Goal: Navigation & Orientation: Understand site structure

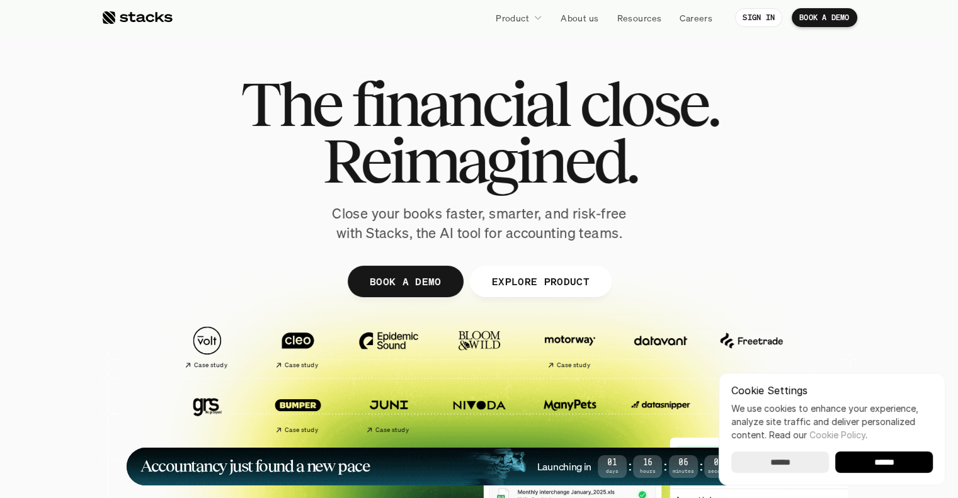
click at [897, 450] on div "Cookie Settings We use cookies to enhance your experience, analyze site traffic…" at bounding box center [832, 429] width 227 height 113
click at [898, 464] on input "******" at bounding box center [884, 462] width 98 height 21
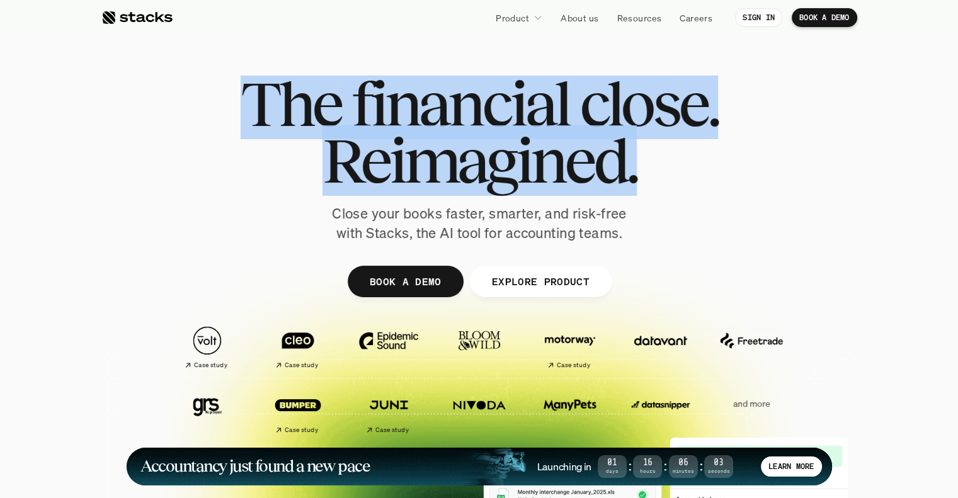
drag, startPoint x: 706, startPoint y: 166, endPoint x: 207, endPoint y: 116, distance: 501.6
click at [207, 116] on div "The financial close. Reimagined. Close your books faster, smarter, and risk-fre…" at bounding box center [480, 160] width 706 height 168
click at [461, 153] on span "Reimagined." at bounding box center [479, 160] width 314 height 57
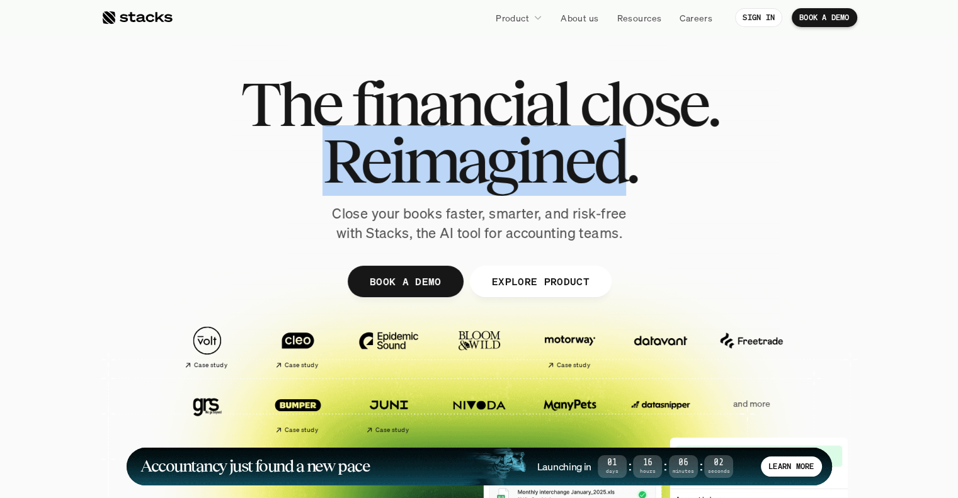
click at [461, 153] on span "Reimagined." at bounding box center [479, 160] width 314 height 57
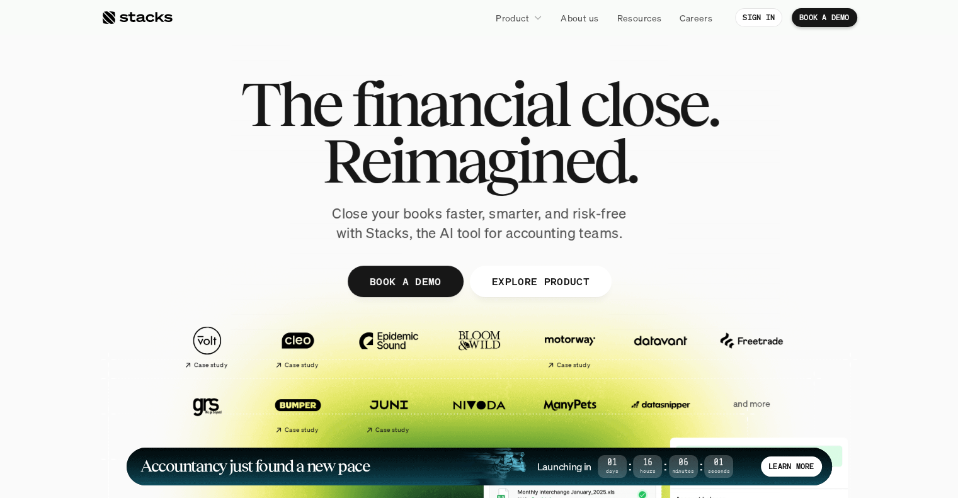
click at [485, 113] on span "financial" at bounding box center [460, 104] width 217 height 57
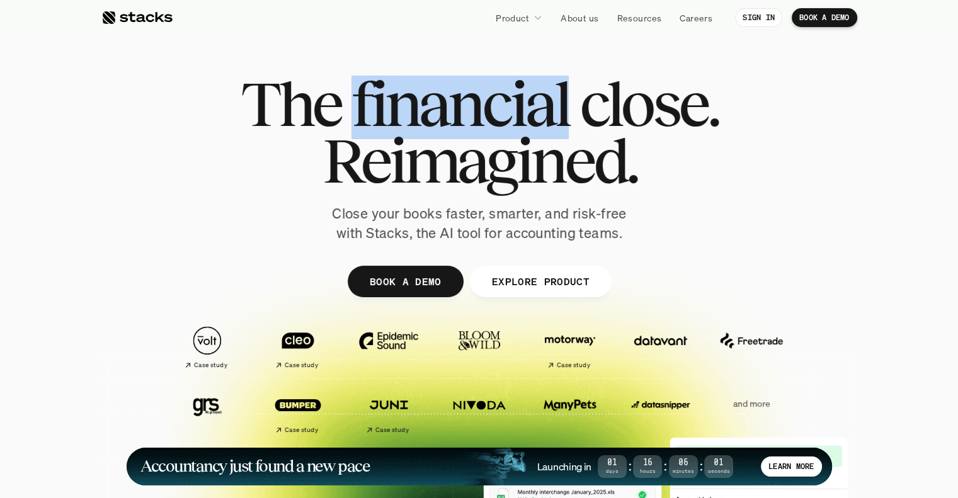
click at [485, 113] on span "financial" at bounding box center [460, 104] width 217 height 57
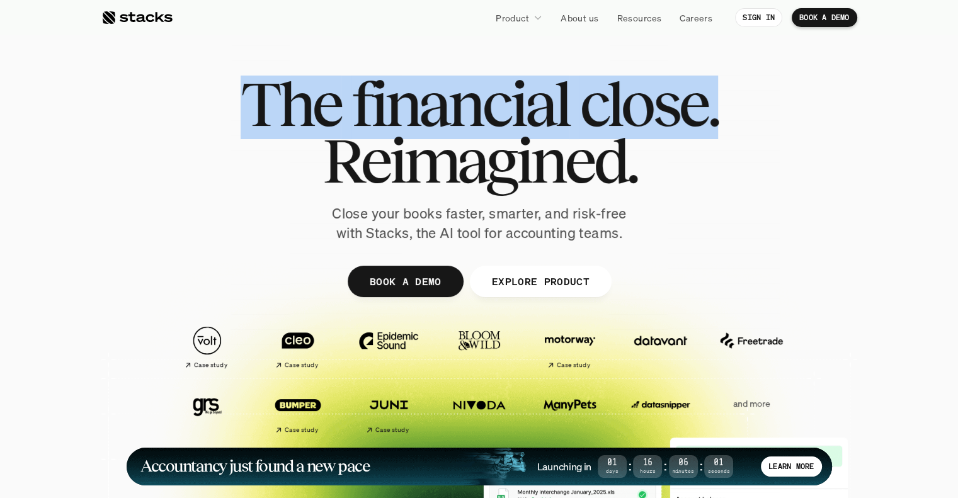
click at [485, 113] on span "financial" at bounding box center [460, 104] width 217 height 57
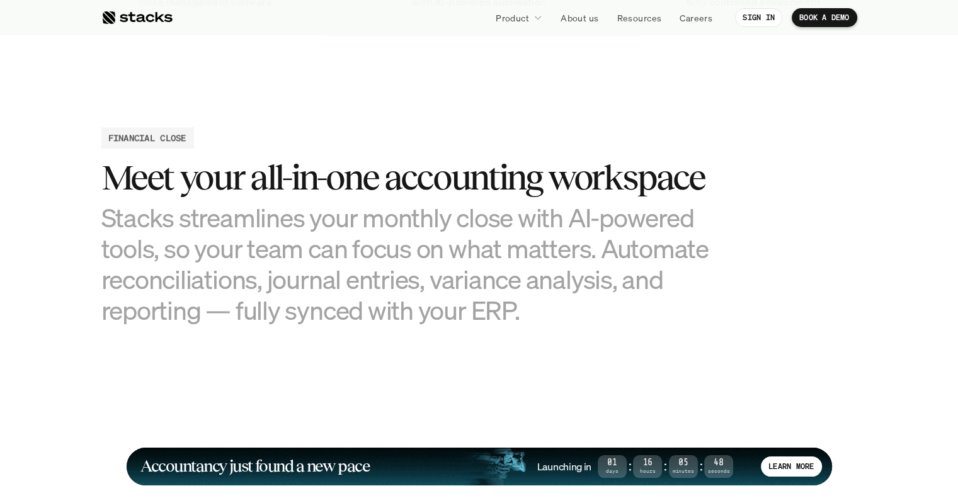
scroll to position [1163, 0]
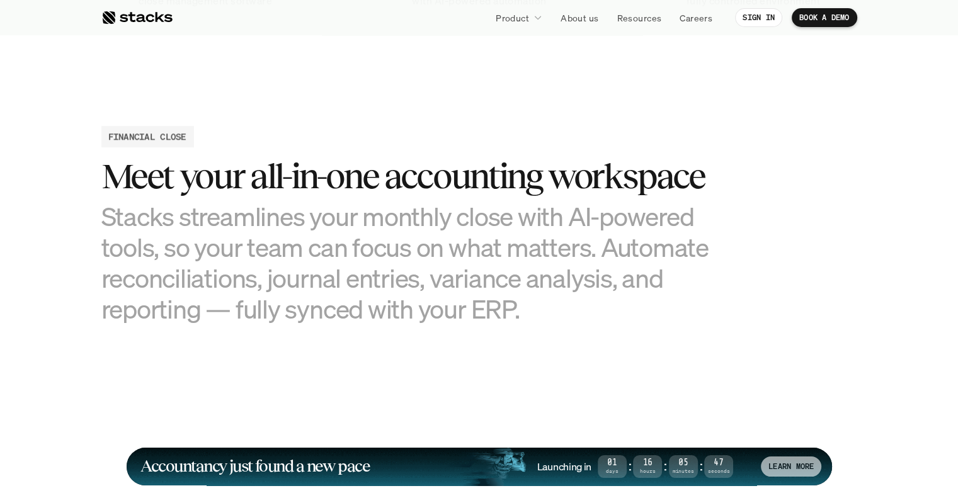
click at [797, 479] on img at bounding box center [480, 464] width 740 height 531
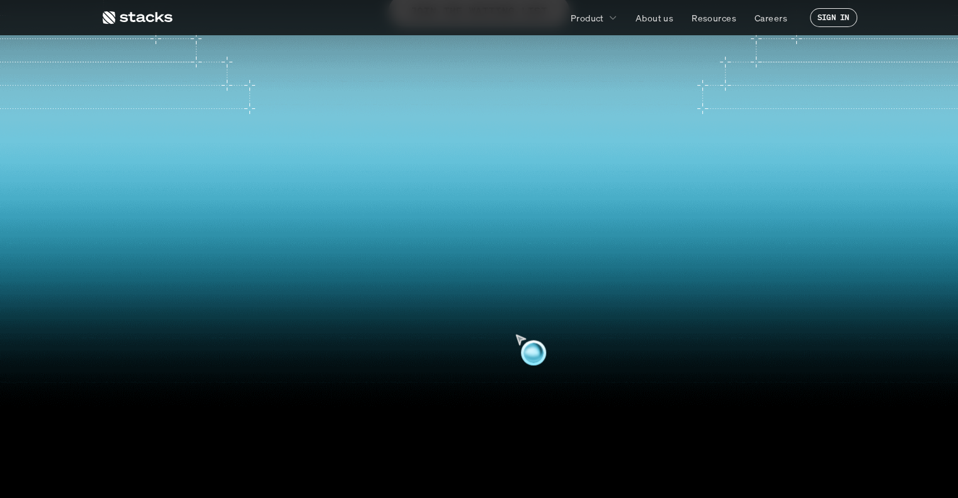
scroll to position [287, 0]
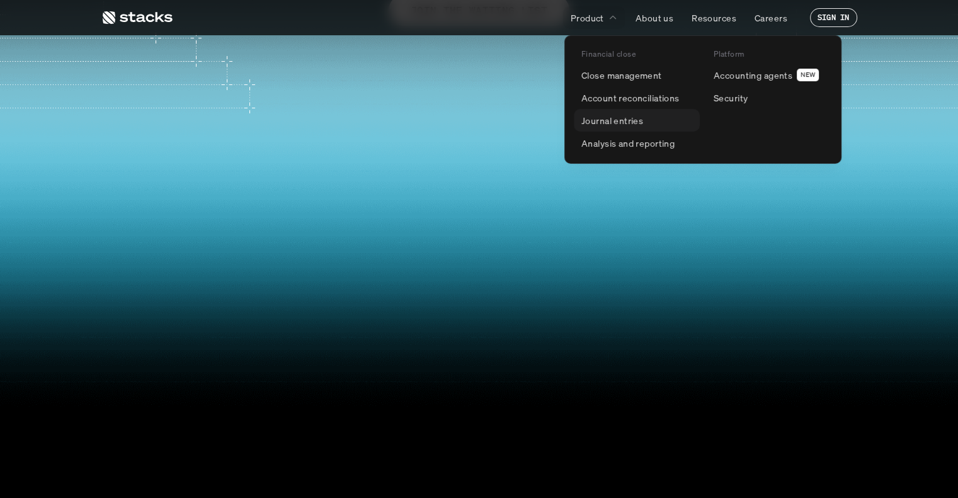
click at [652, 119] on link "Journal entries" at bounding box center [637, 120] width 126 height 23
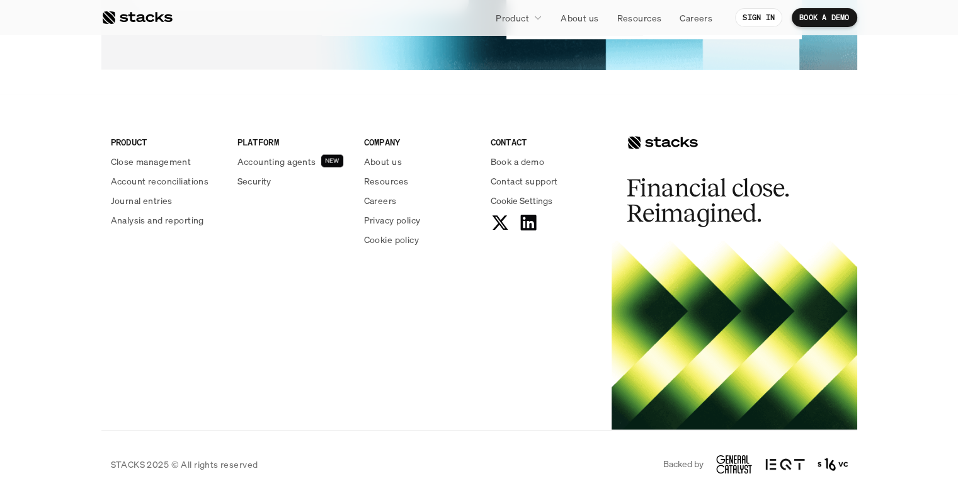
scroll to position [2682, 0]
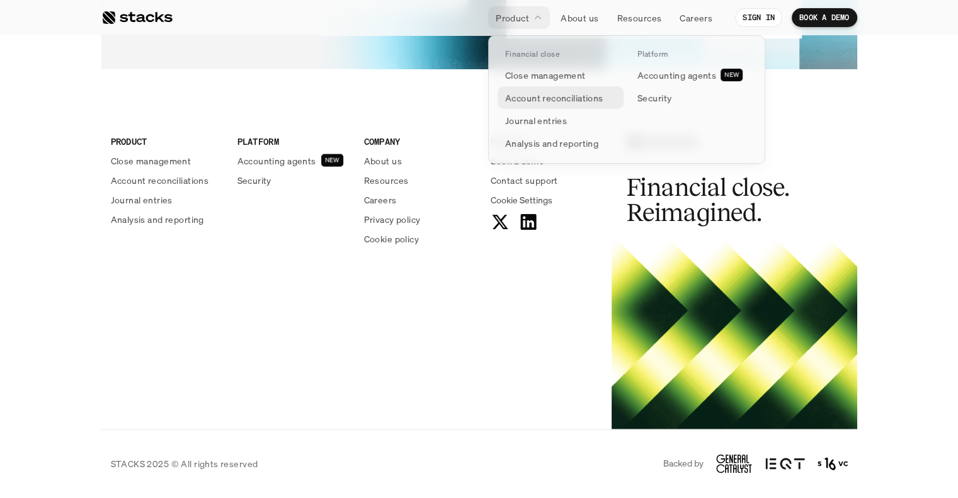
click at [546, 95] on p "Account reconciliations" at bounding box center [554, 97] width 98 height 13
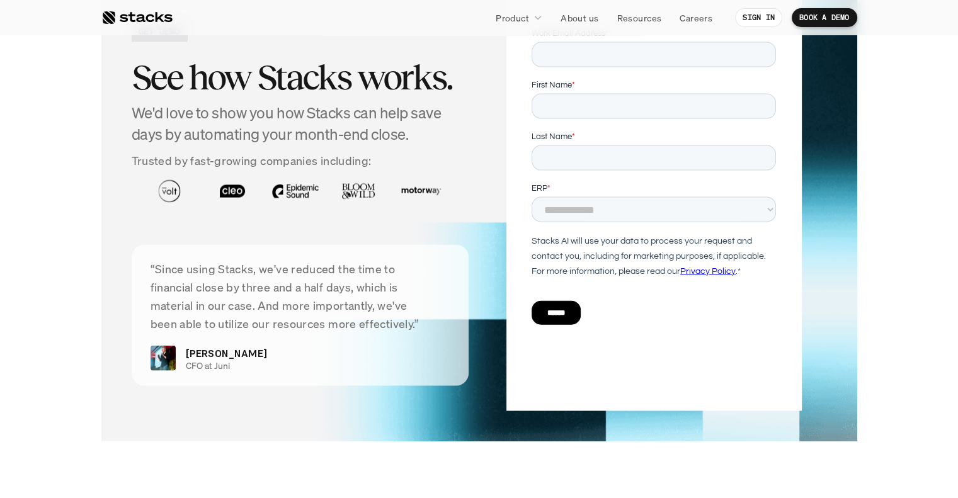
scroll to position [3163, 0]
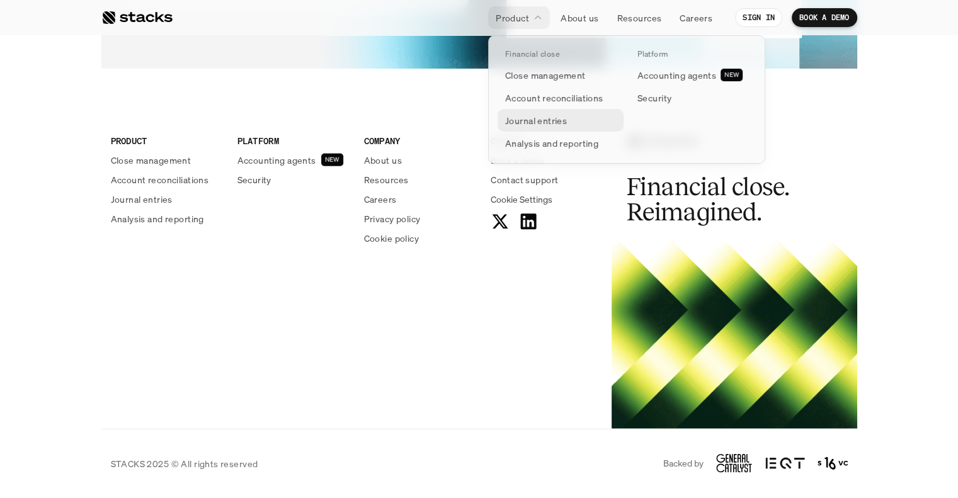
click at [550, 119] on p "Journal entries" at bounding box center [536, 120] width 62 height 13
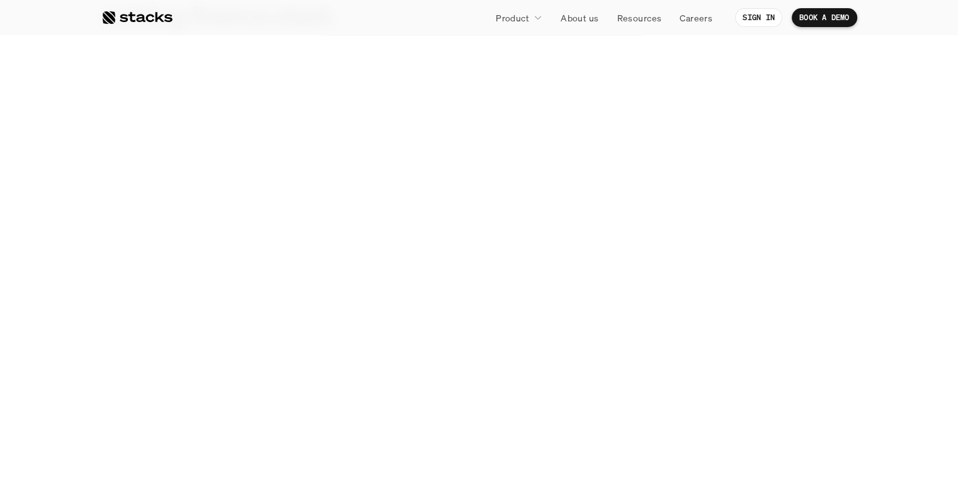
scroll to position [742, 0]
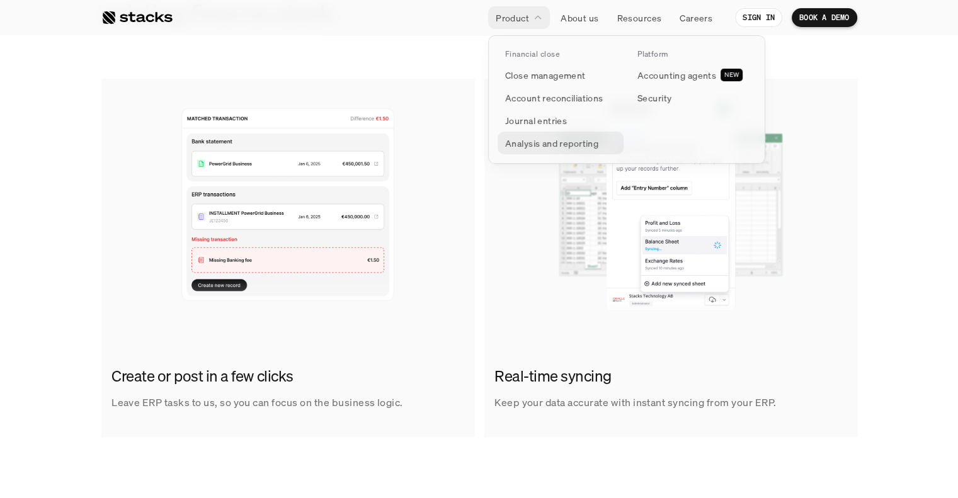
click at [546, 142] on p "Analysis and reporting" at bounding box center [551, 143] width 93 height 13
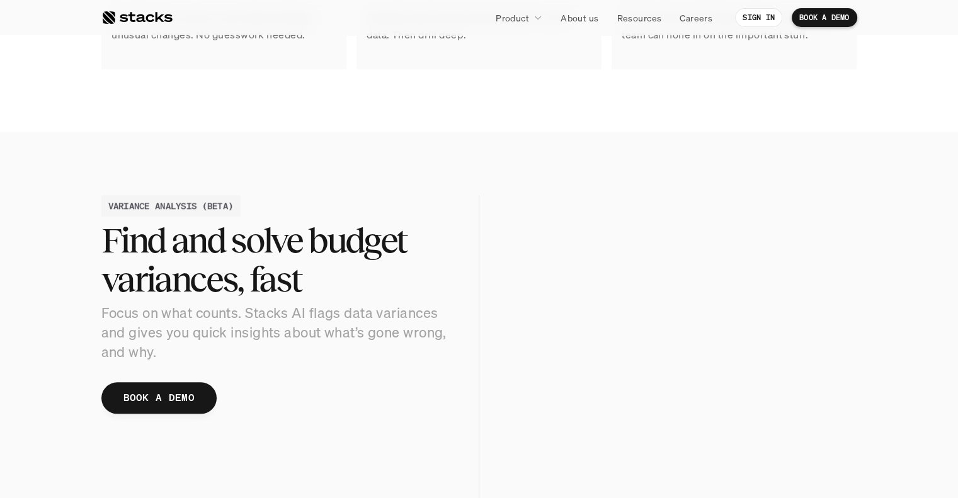
scroll to position [1245, 0]
